Goal: Information Seeking & Learning: Learn about a topic

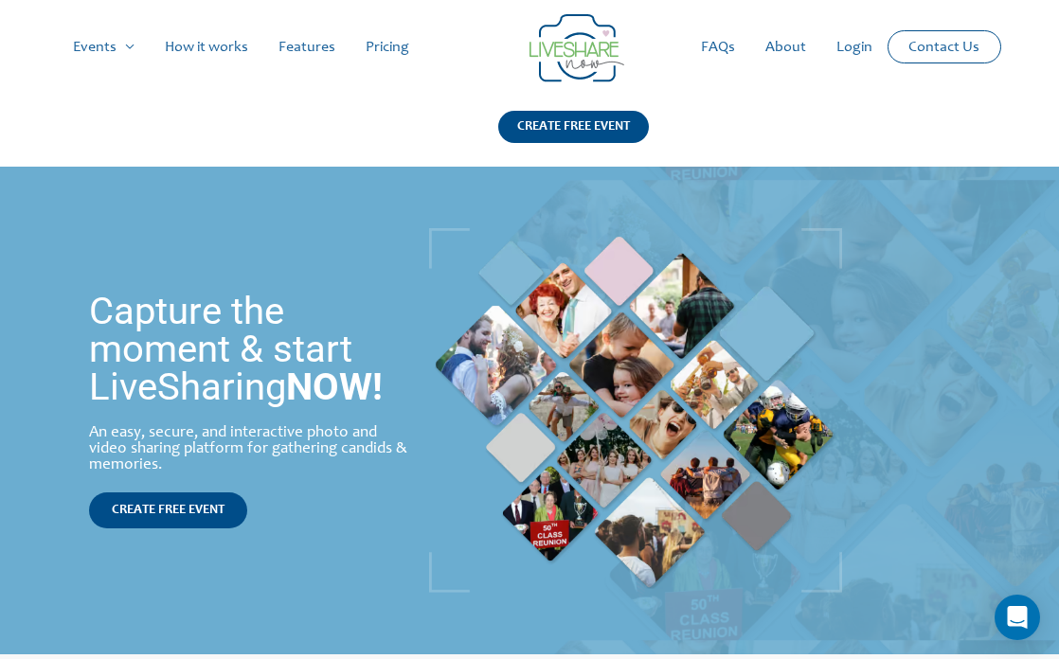
click at [384, 43] on link "Pricing" at bounding box center [387, 47] width 74 height 61
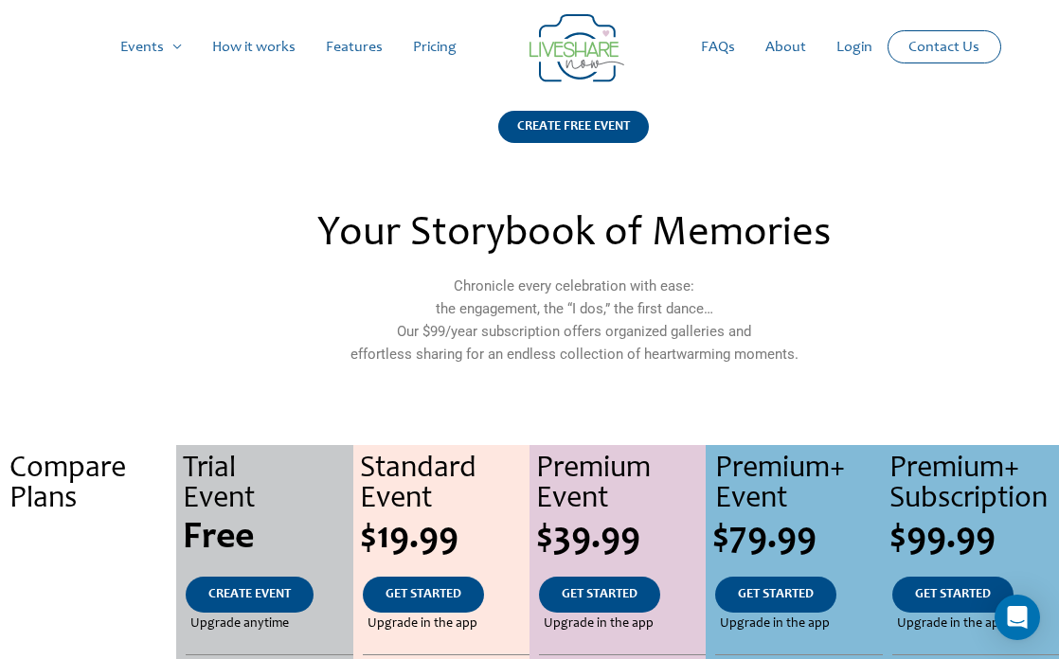
click at [440, 49] on link "Pricing" at bounding box center [435, 47] width 74 height 61
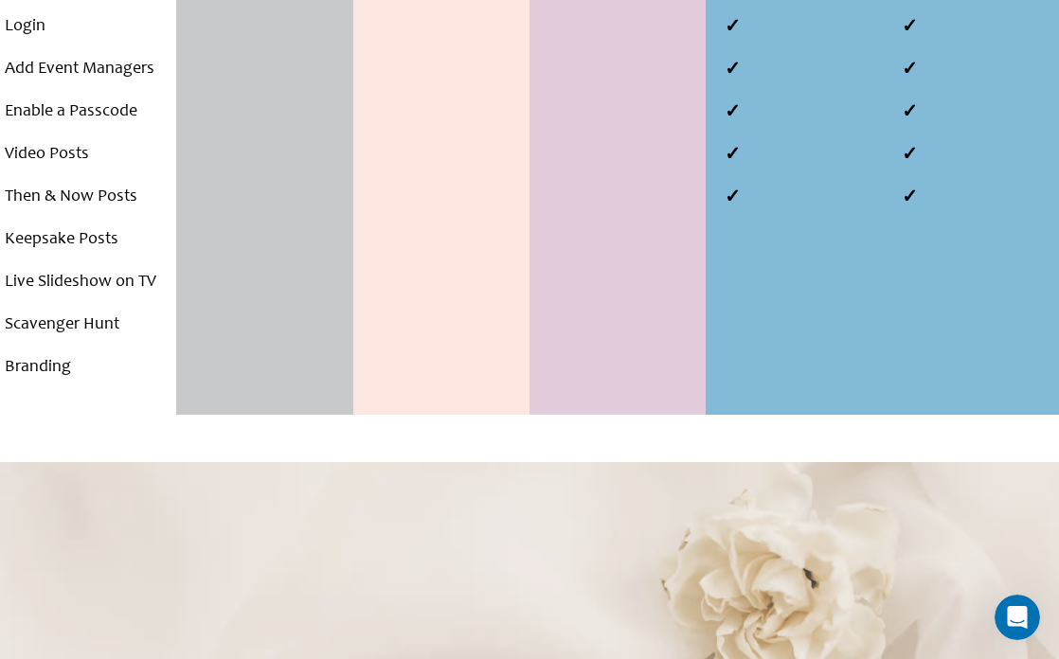
scroll to position [1246, 0]
